Goal: Book appointment/travel/reservation

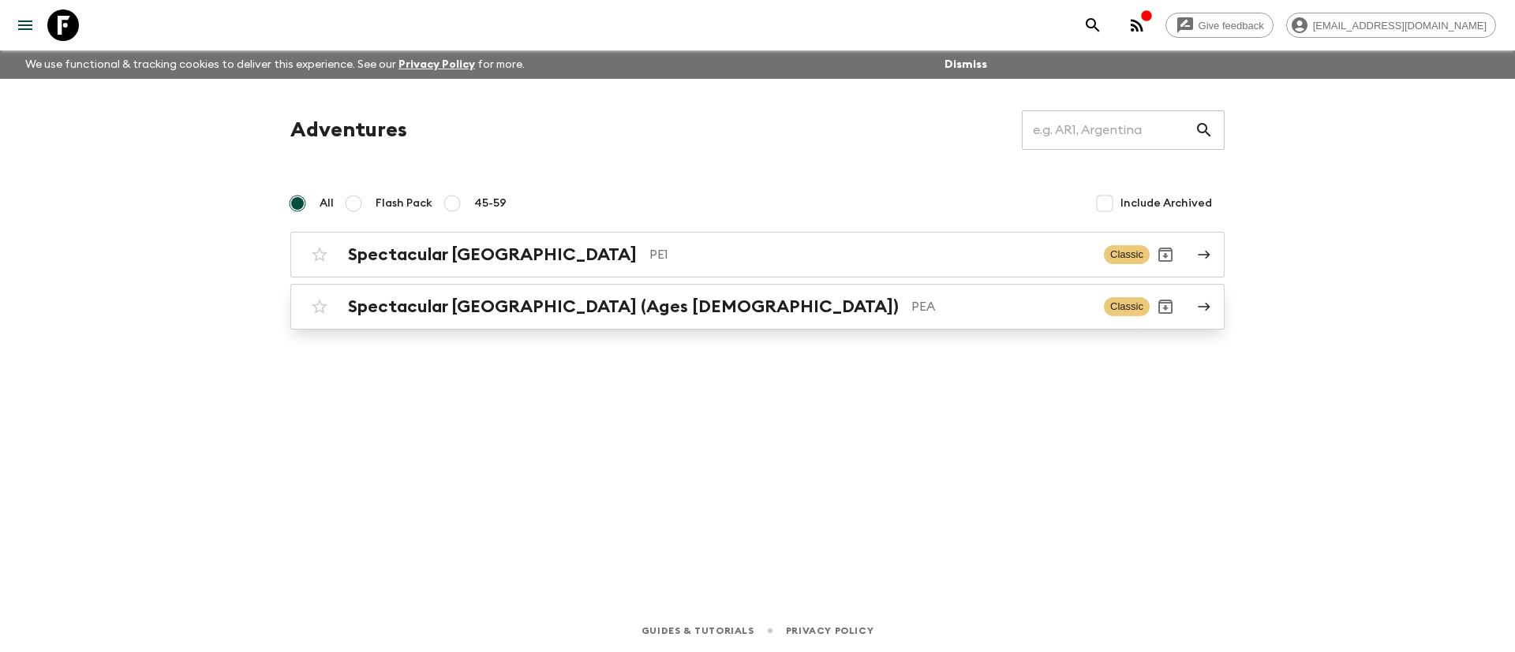
click at [458, 311] on h2 "Spectacular [GEOGRAPHIC_DATA] (Ages [DEMOGRAPHIC_DATA])" at bounding box center [623, 307] width 551 height 21
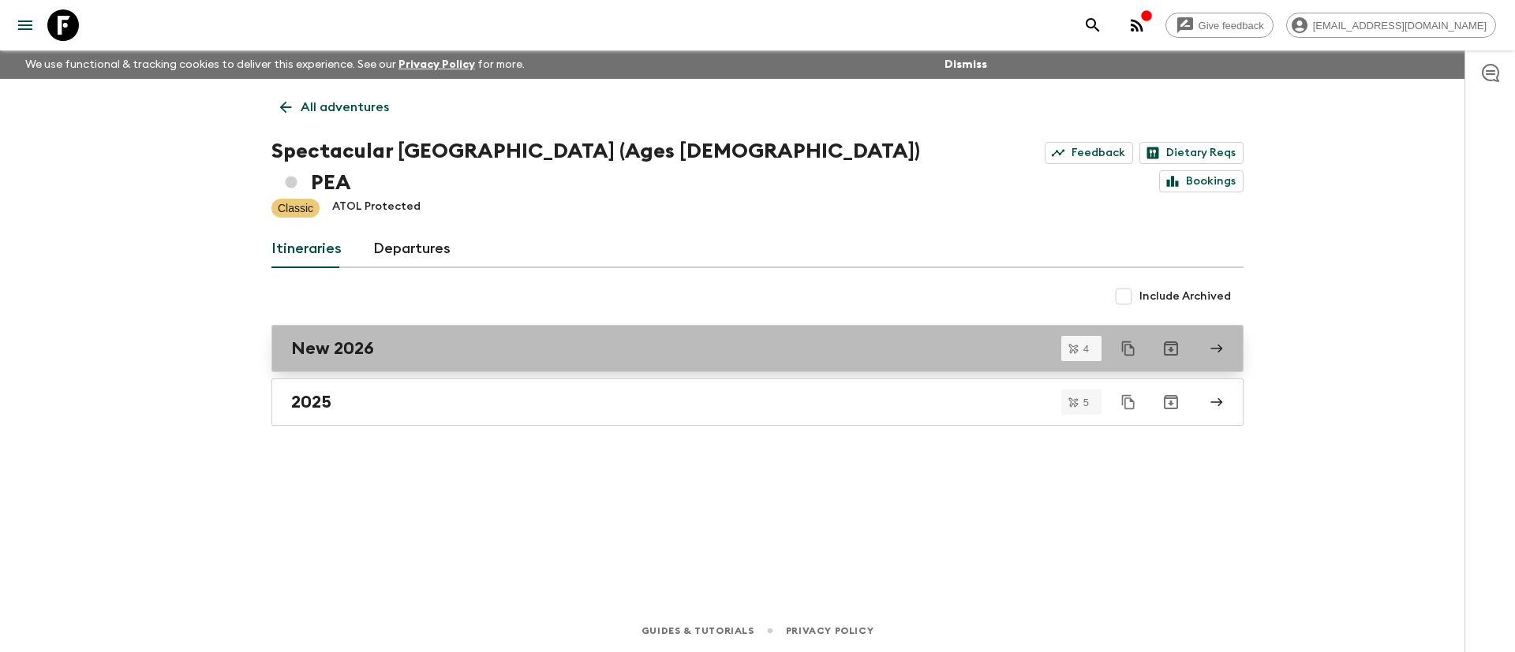
click at [429, 338] on div "New 2026" at bounding box center [742, 348] width 902 height 21
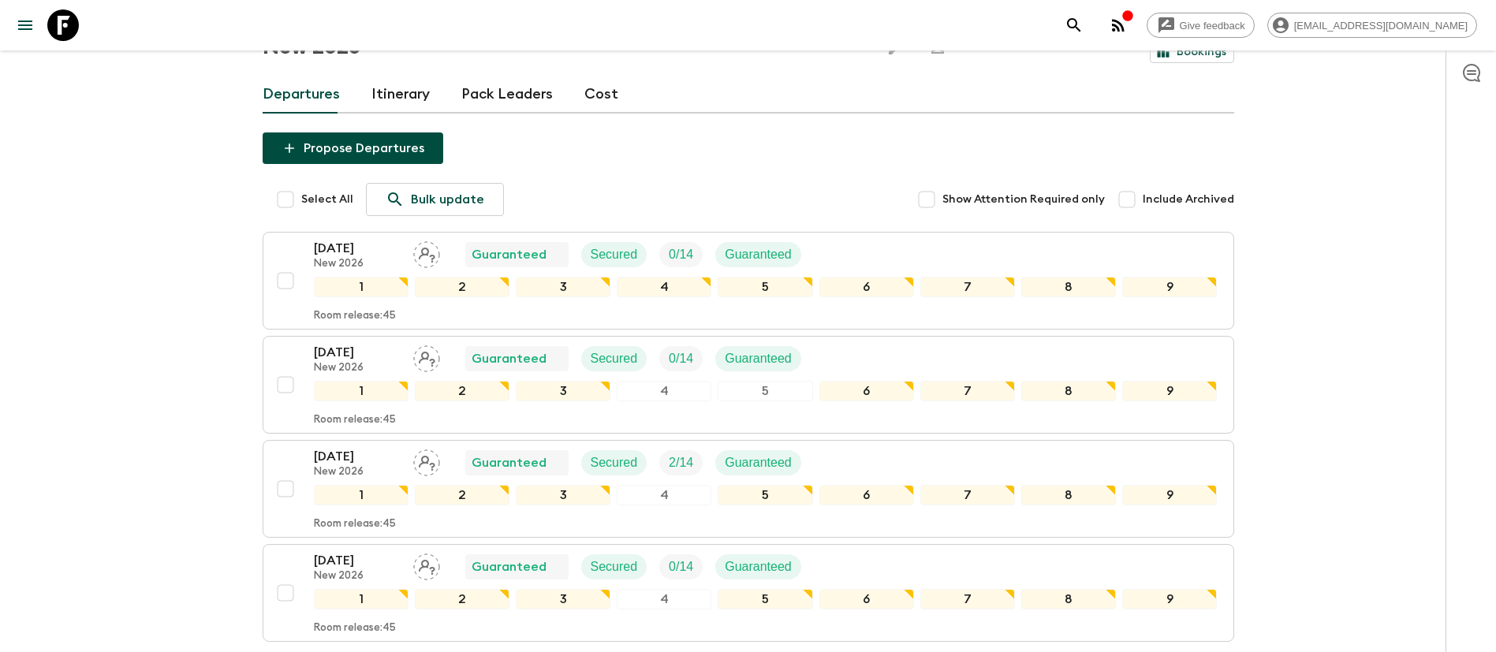
scroll to position [1, 0]
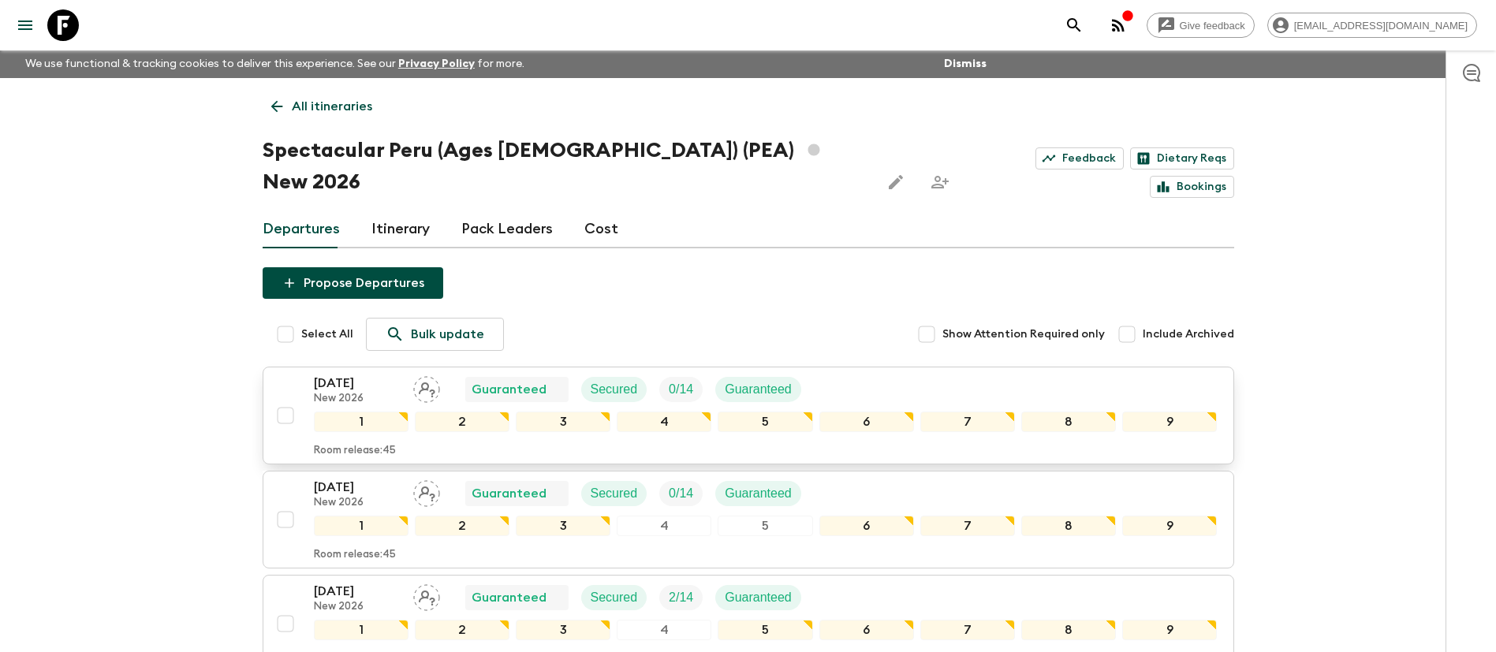
click at [992, 374] on div "[DATE] New 2026 Guaranteed Secured 0 / 14 Guaranteed" at bounding box center [766, 390] width 904 height 32
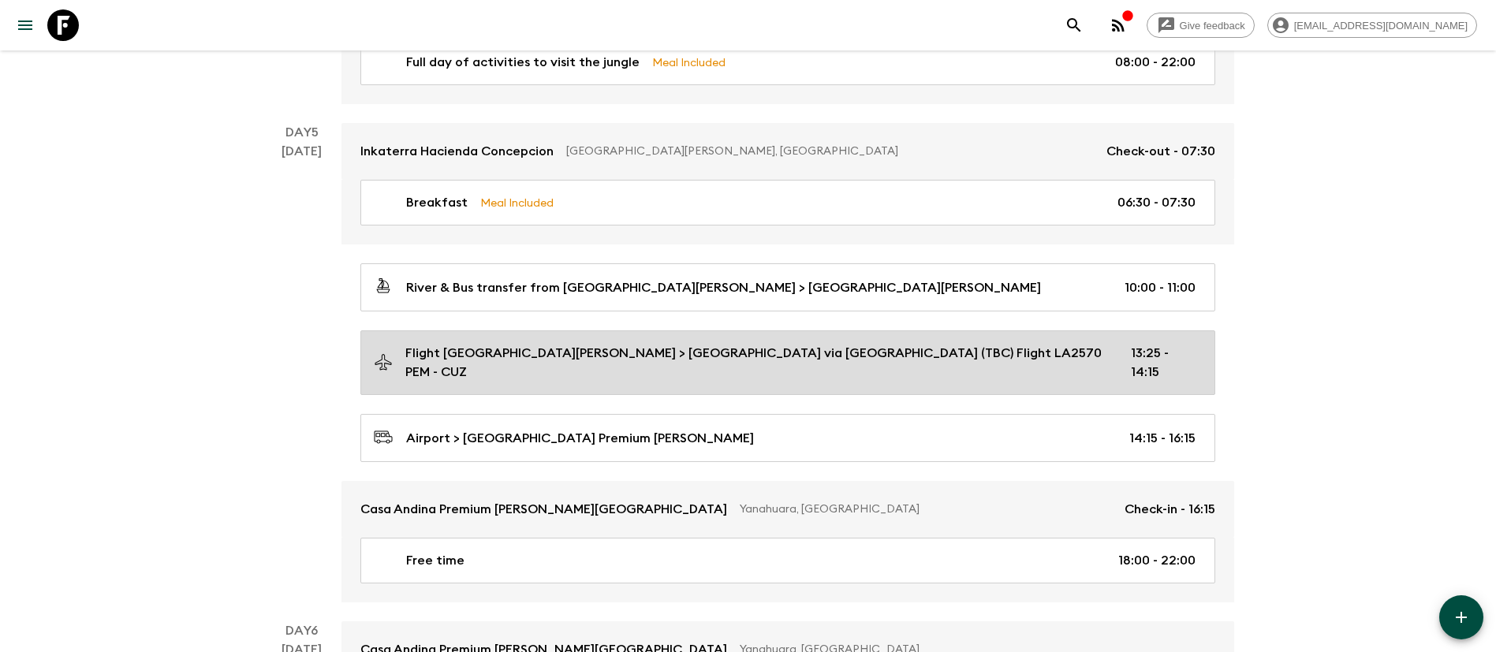
scroll to position [1420, 0]
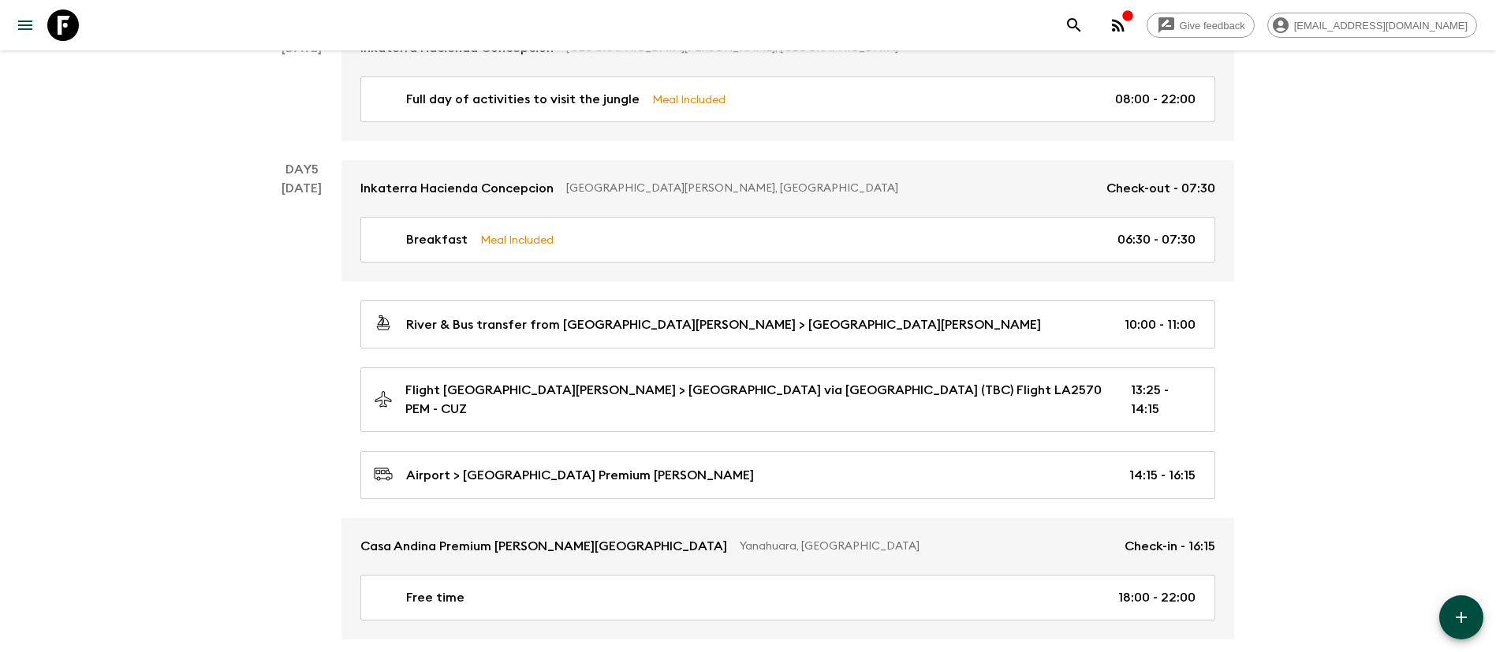
click at [174, 518] on div "Give feedback [EMAIL_ADDRESS][DOMAIN_NAME] We use functional & tracking cookies…" at bounding box center [748, 427] width 1496 height 3694
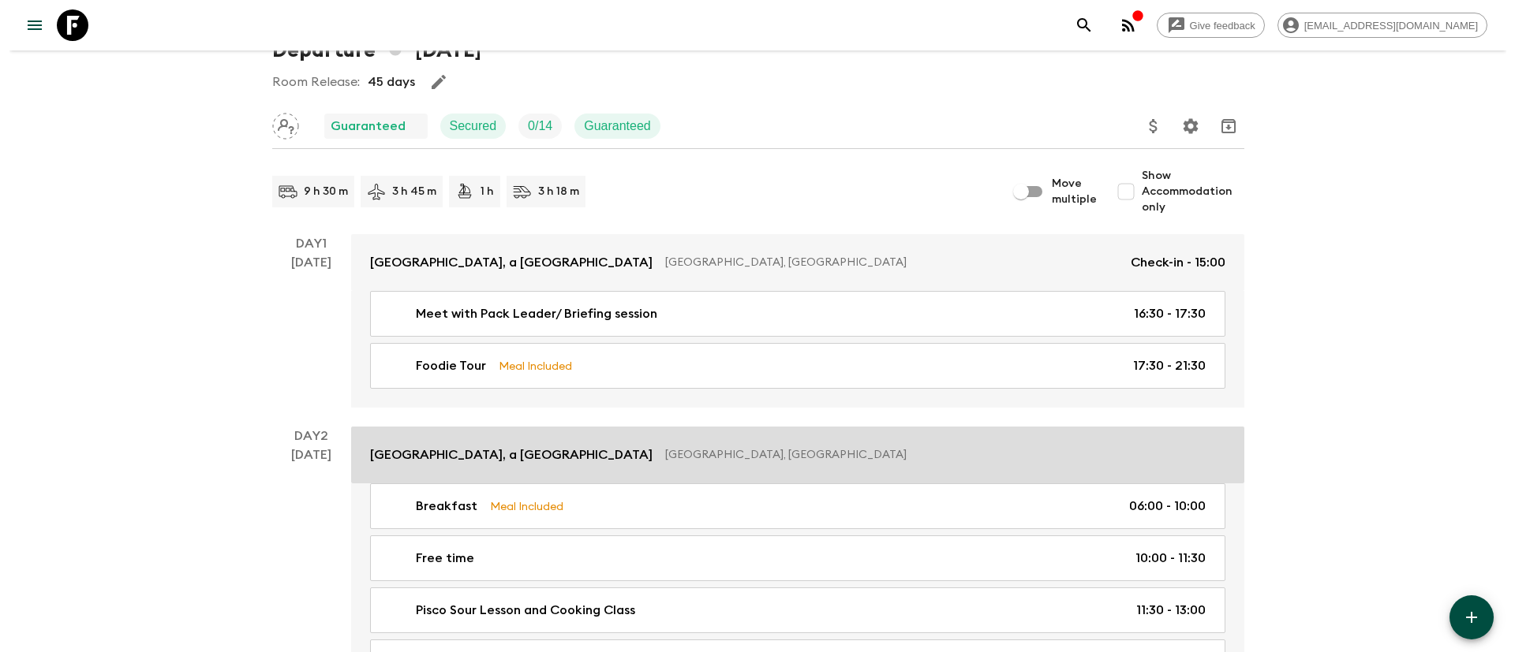
scroll to position [0, 0]
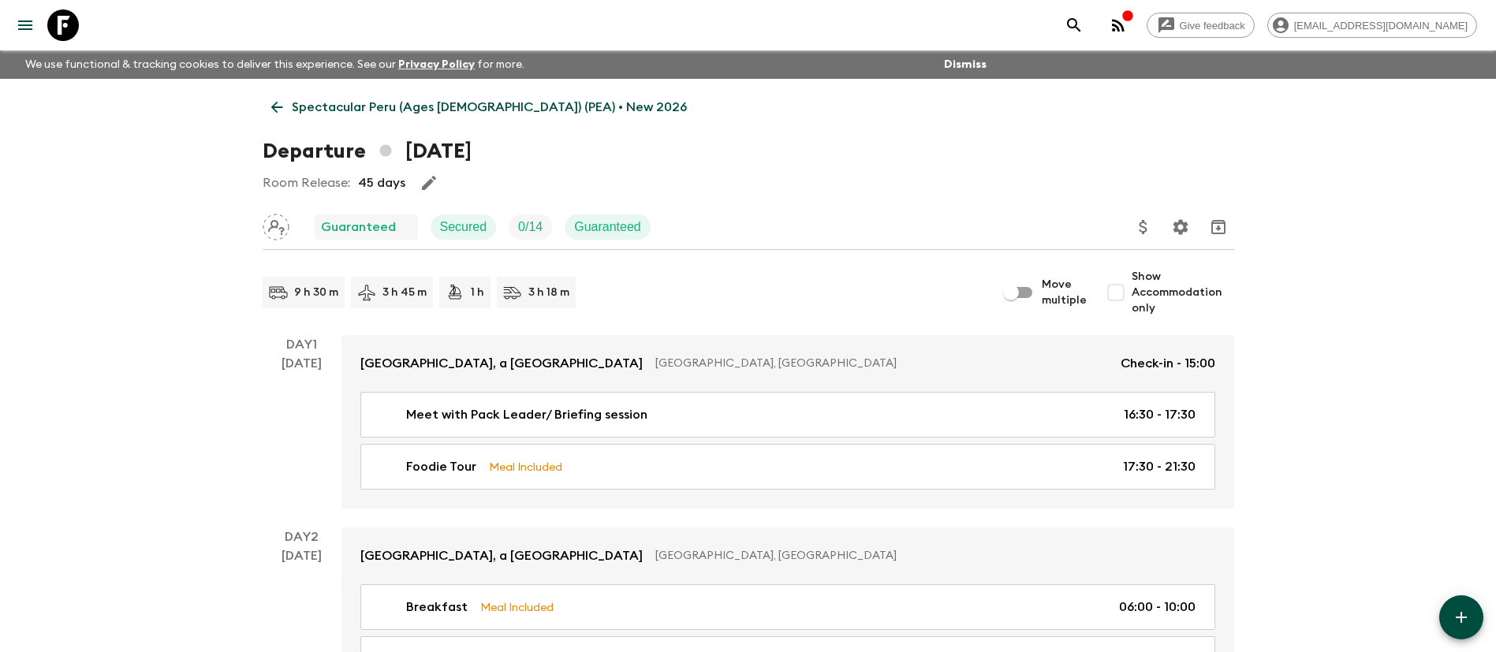
click at [316, 95] on link "Spectacular Peru (Ages [DEMOGRAPHIC_DATA]) (PEA) • New 2026" at bounding box center [479, 108] width 433 height 32
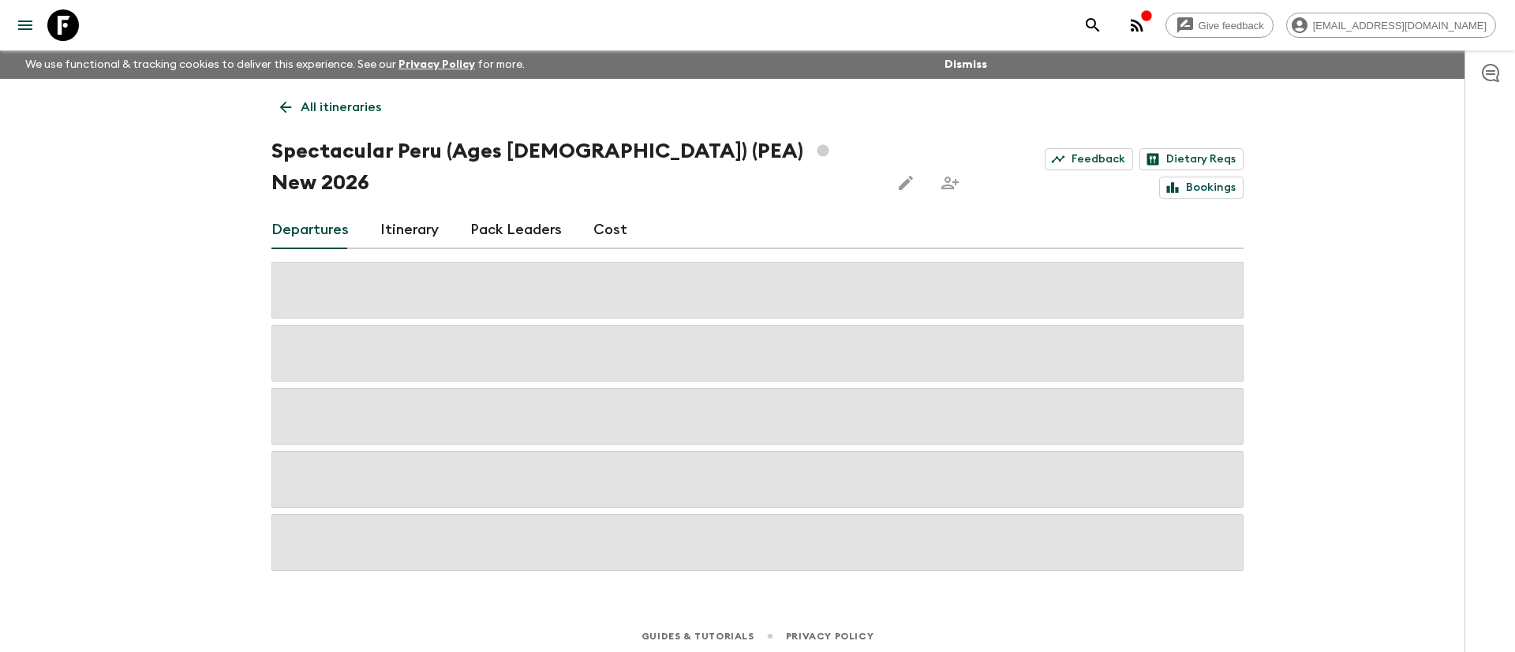
click at [304, 105] on p "All itineraries" at bounding box center [341, 107] width 80 height 19
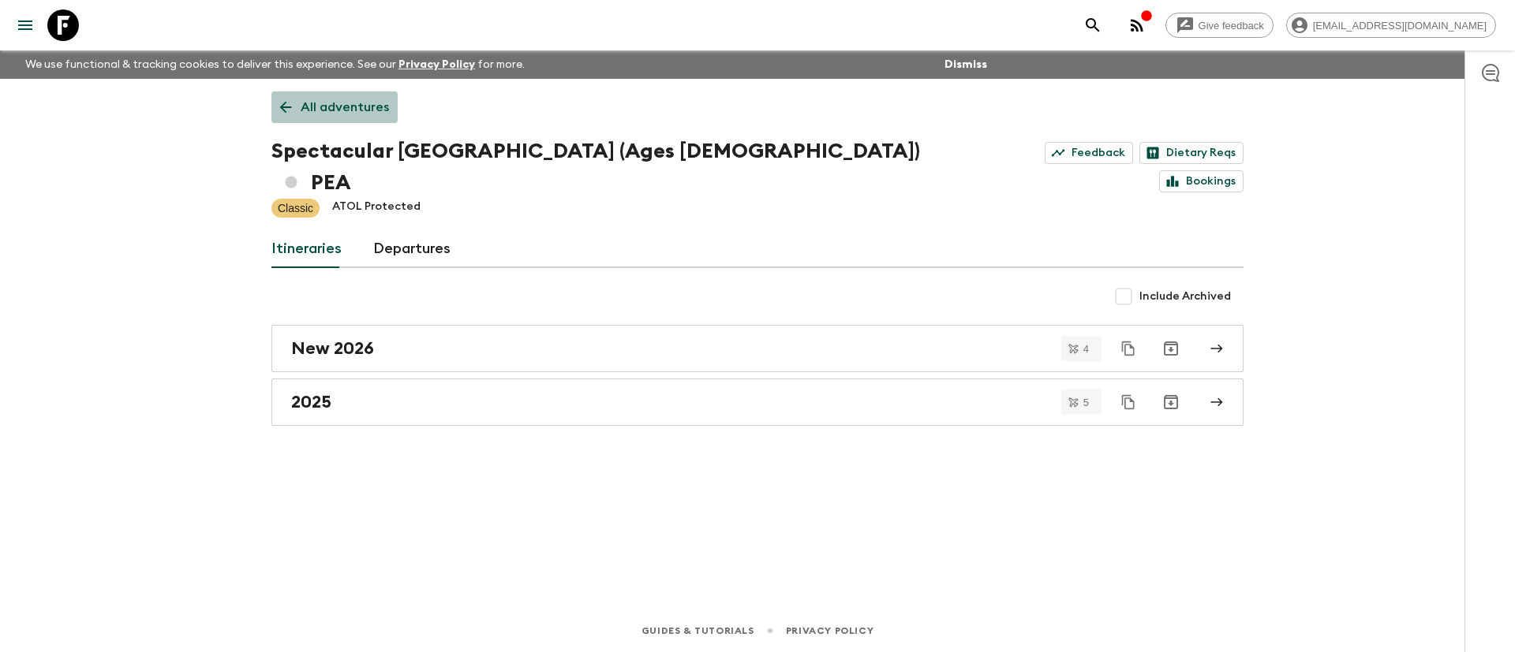
click at [341, 101] on p "All adventures" at bounding box center [345, 107] width 88 height 19
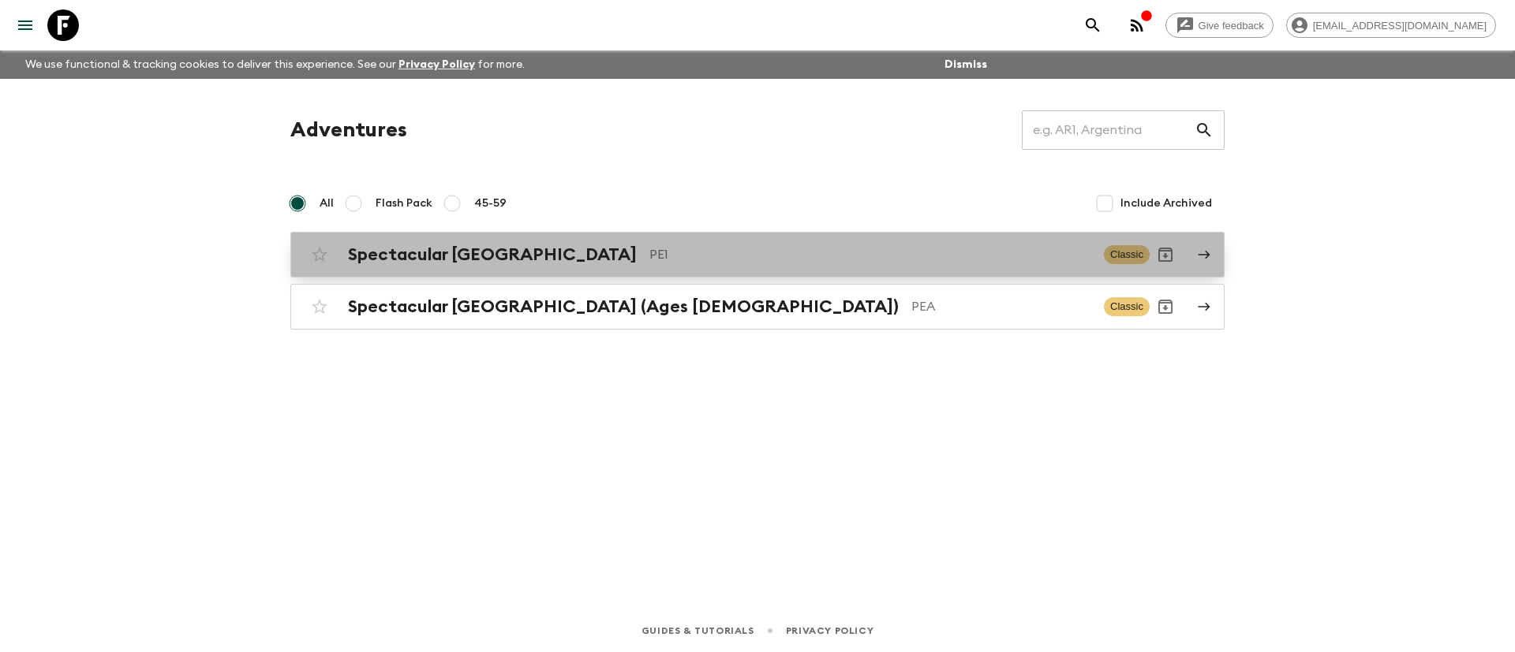
click at [649, 256] on p "PE1" at bounding box center [870, 254] width 442 height 19
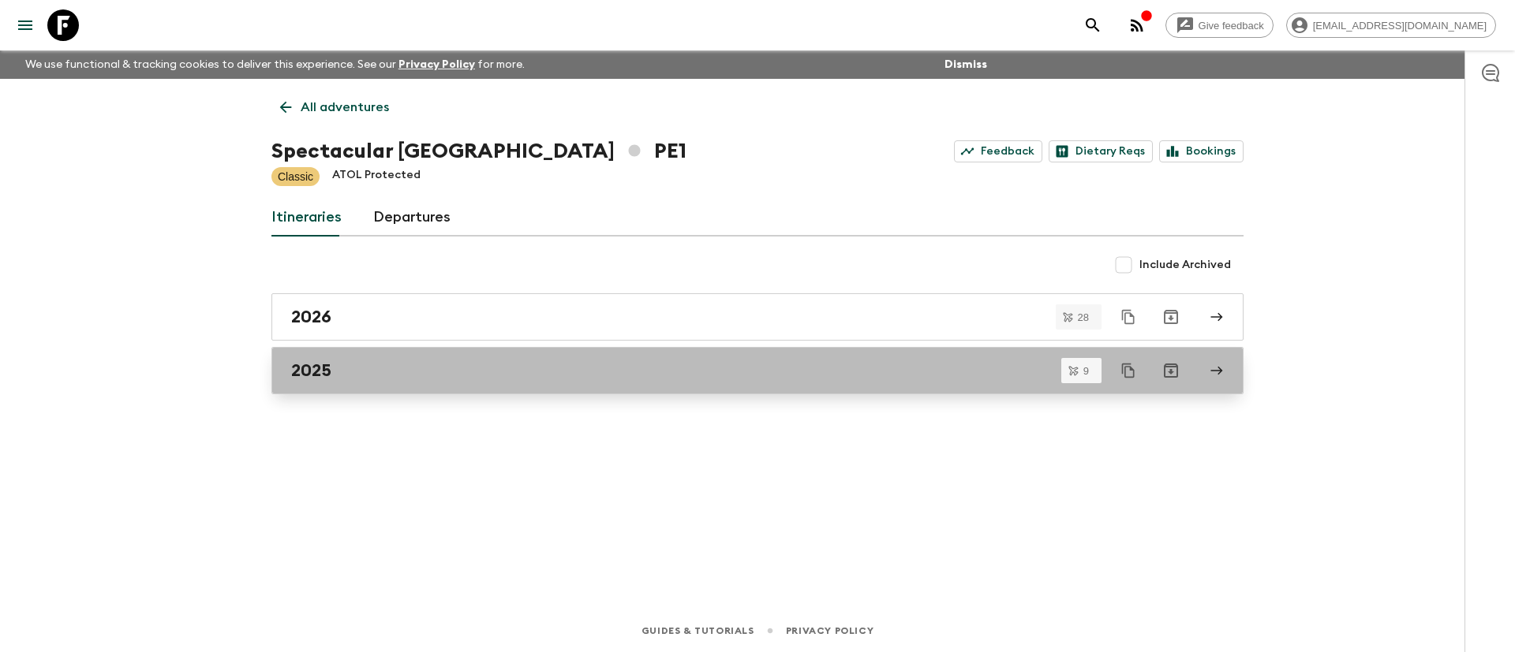
click at [512, 377] on div "2025" at bounding box center [742, 371] width 902 height 21
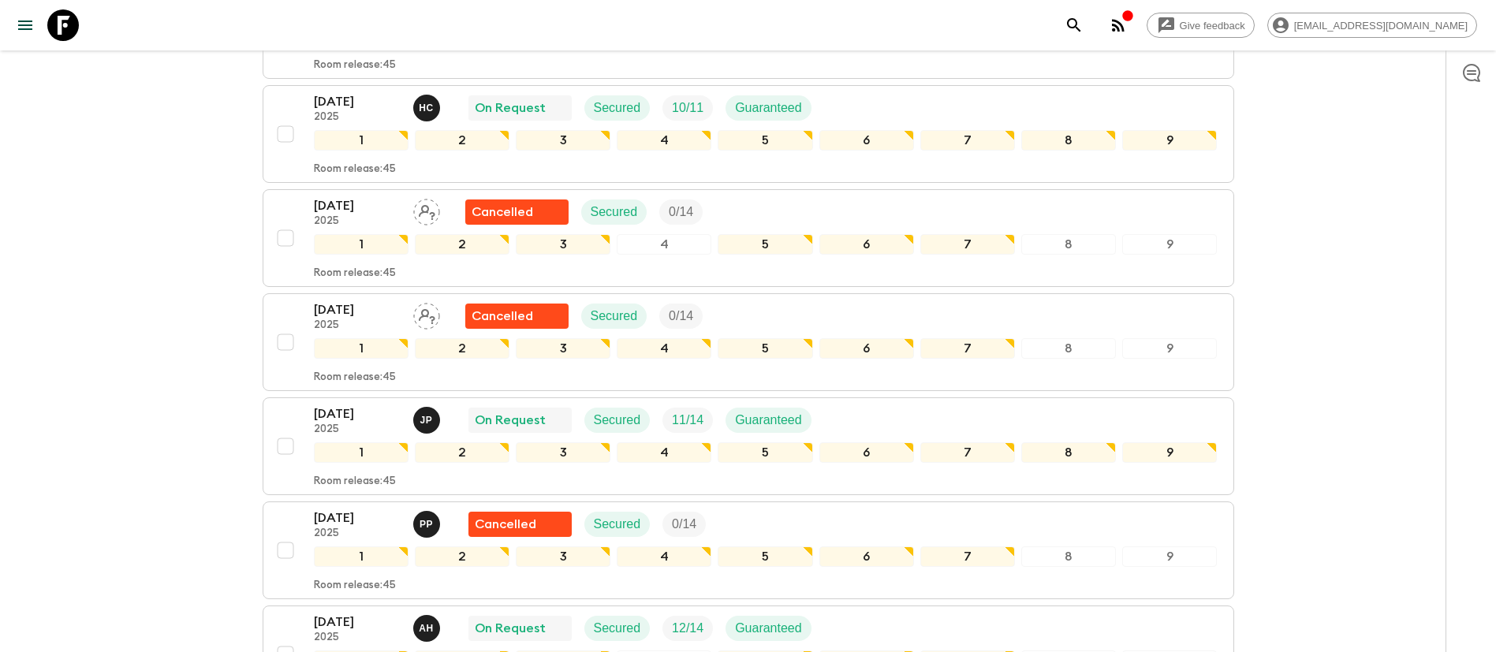
scroll to position [237, 0]
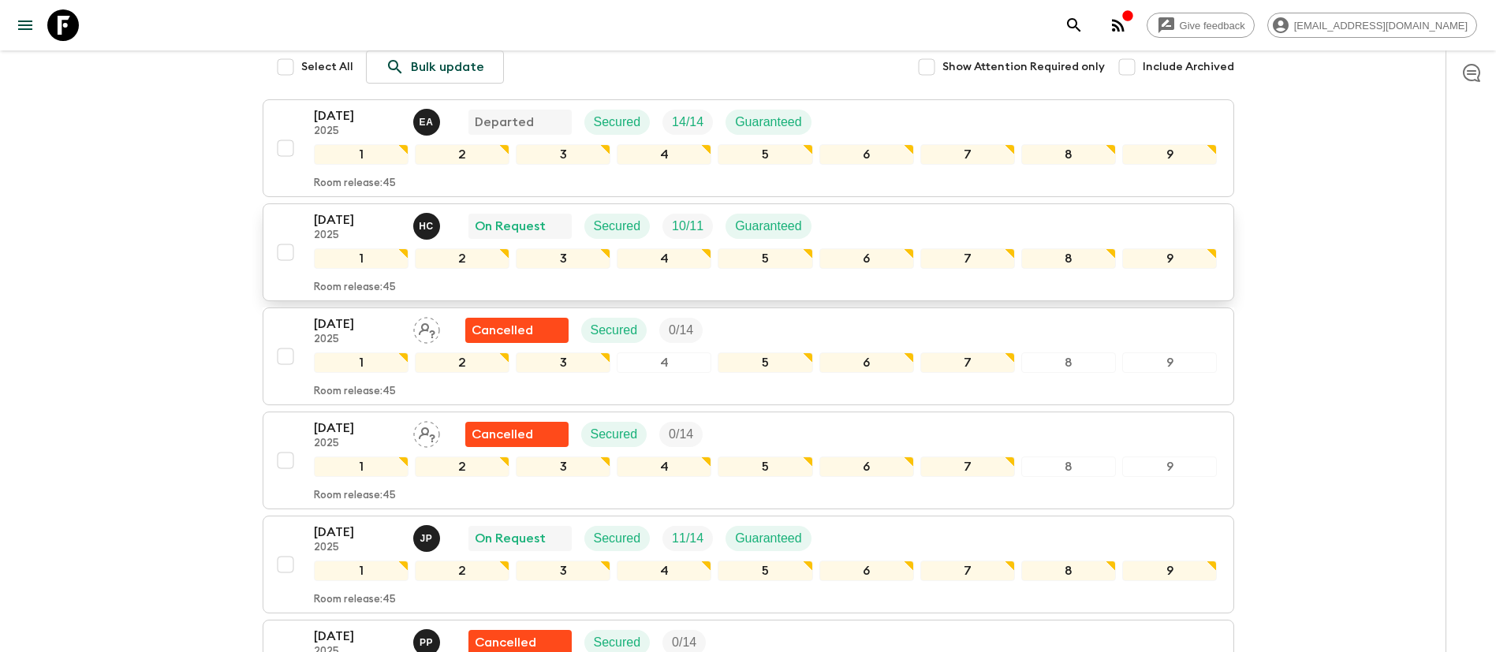
click at [876, 215] on div "[DATE] 2025 H C On Request Secured 10 / 11 Guaranteed" at bounding box center [766, 227] width 904 height 32
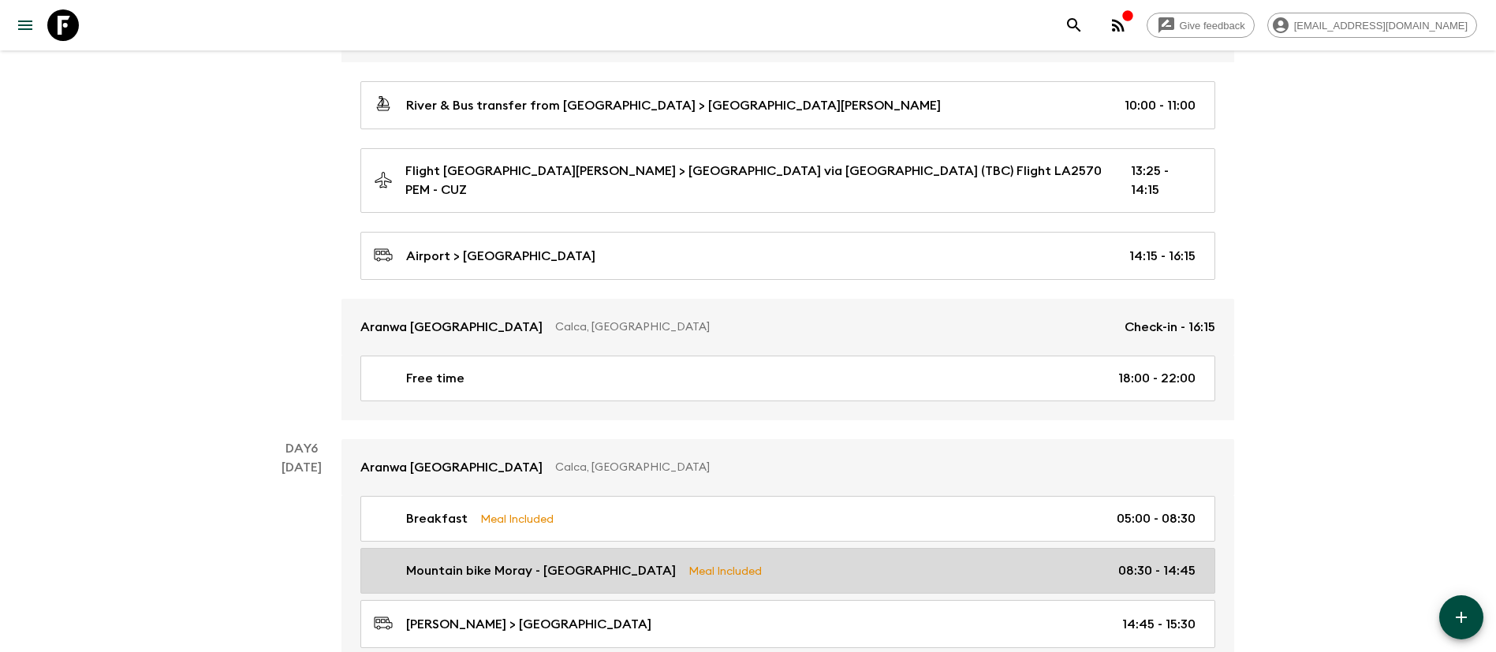
scroll to position [1674, 0]
